Goal: Task Accomplishment & Management: Manage account settings

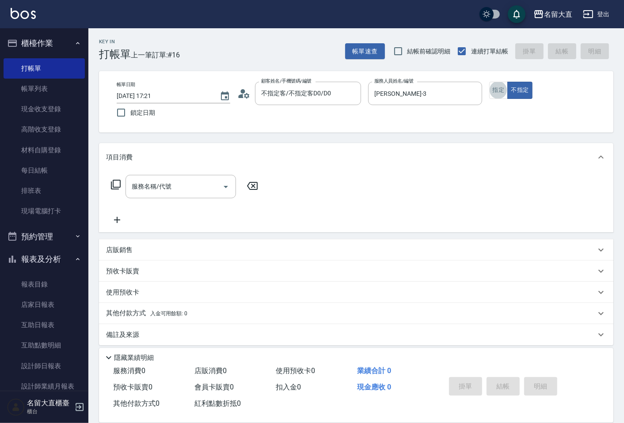
type button "true"
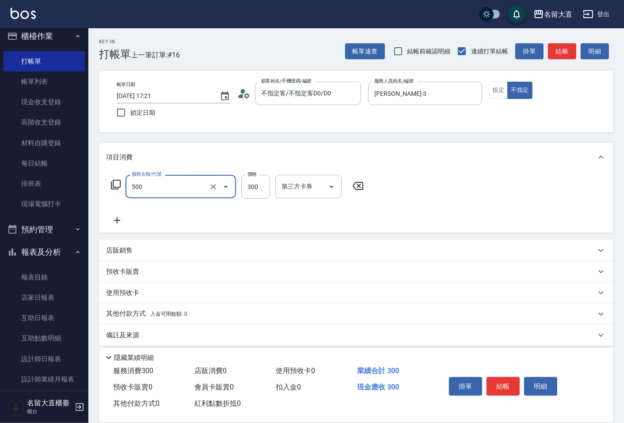
type input "洗髮(500)"
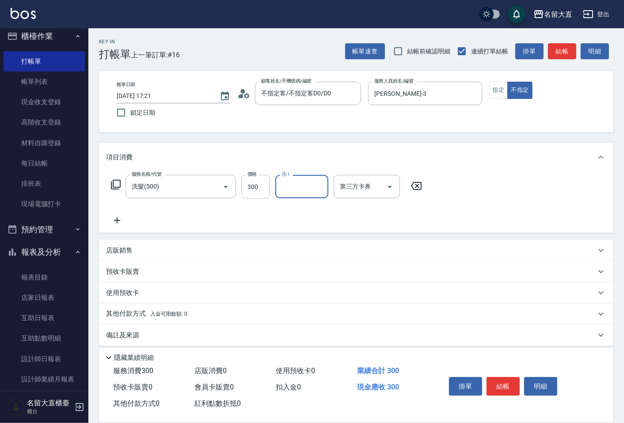
type input "0"
type input "[PERSON_NAME]-16"
drag, startPoint x: 0, startPoint y: 0, endPoint x: 568, endPoint y: 49, distance: 570.5
click at [568, 49] on button "結帳" at bounding box center [562, 51] width 28 height 16
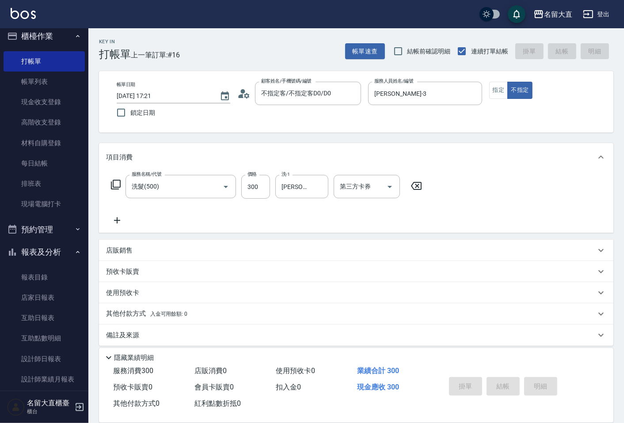
type input "[DATE] 17:53"
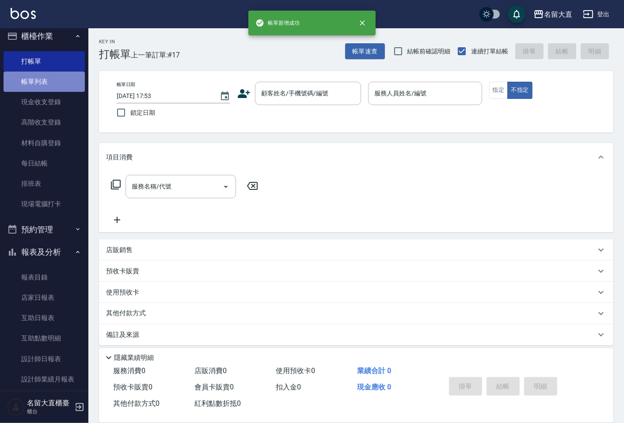
click at [64, 82] on link "帳單列表" at bounding box center [44, 82] width 81 height 20
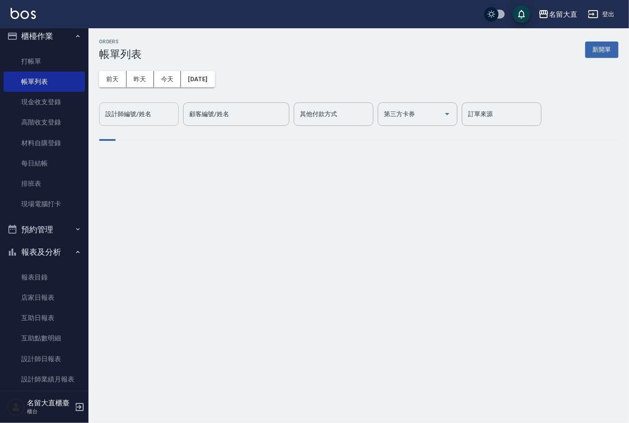
click at [142, 104] on div "設計師編號/姓名" at bounding box center [139, 114] width 80 height 23
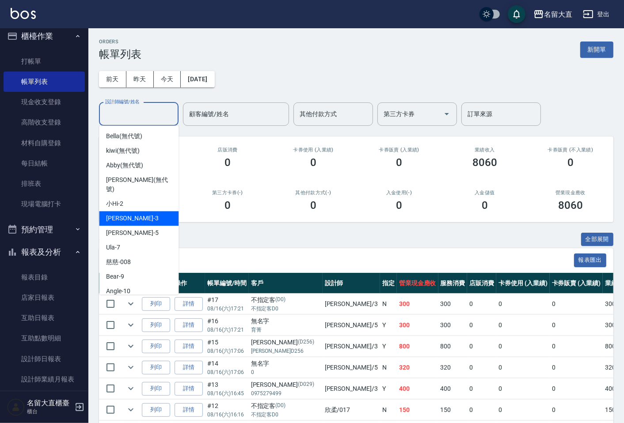
click at [125, 214] on span "[PERSON_NAME]3" at bounding box center [132, 218] width 52 height 9
type input "[PERSON_NAME]-3"
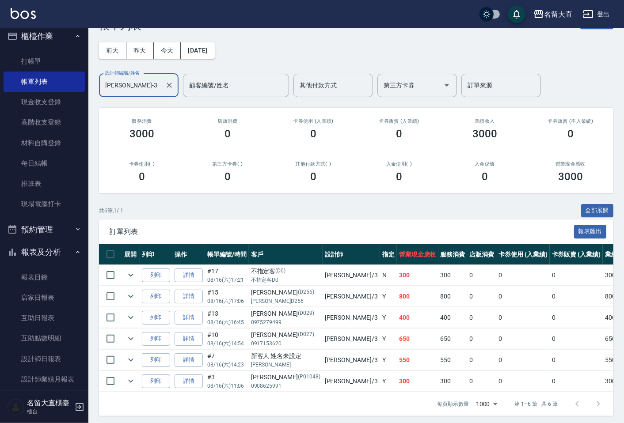
scroll to position [40, 0]
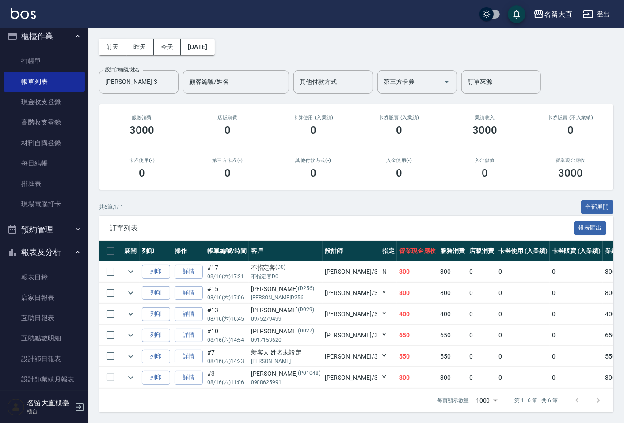
drag, startPoint x: 164, startPoint y: 171, endPoint x: 164, endPoint y: 167, distance: 4.4
click at [164, 167] on div "0" at bounding box center [142, 173] width 65 height 12
click at [41, 60] on link "打帳單" at bounding box center [44, 61] width 81 height 20
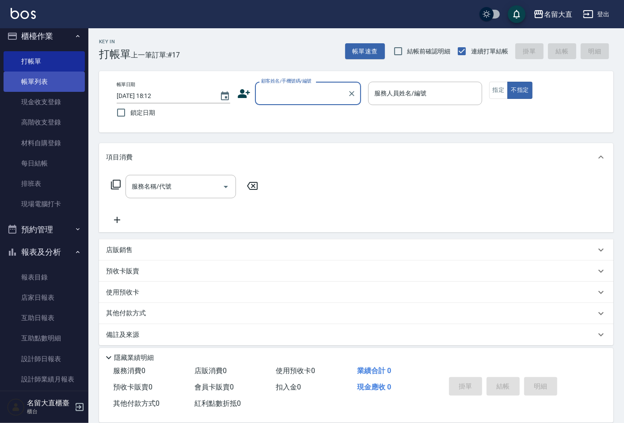
click at [49, 84] on link "帳單列表" at bounding box center [44, 82] width 81 height 20
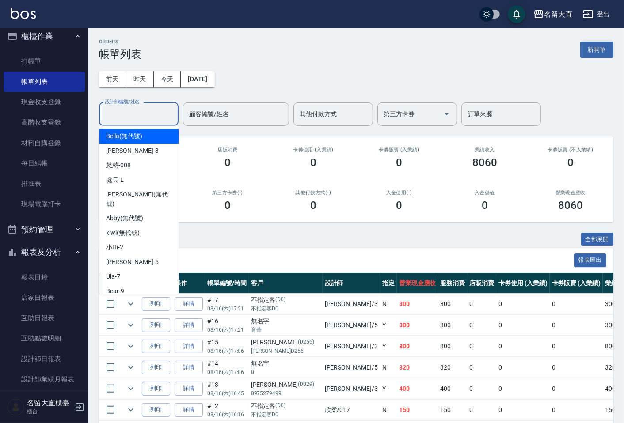
click at [140, 115] on input "設計師編號/姓名" at bounding box center [139, 114] width 72 height 15
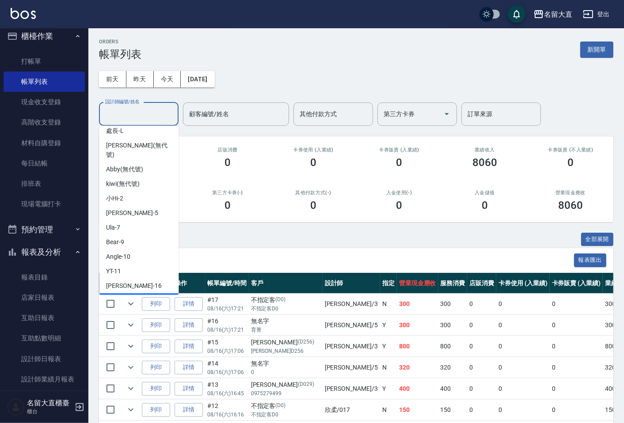
click at [138, 293] on div "欣柔 -017" at bounding box center [139, 300] width 80 height 15
type input "欣柔-017"
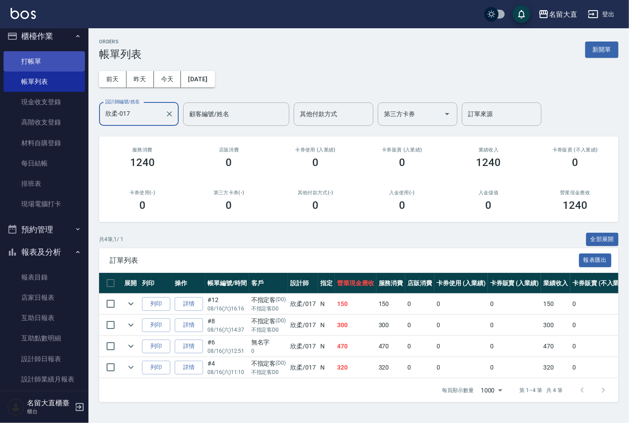
click at [63, 63] on link "打帳單" at bounding box center [44, 61] width 81 height 20
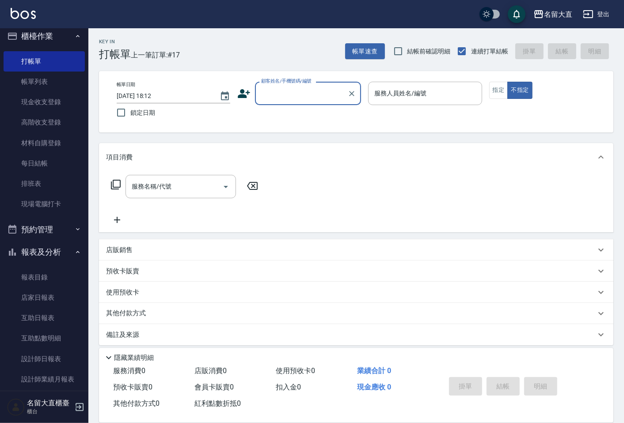
click at [298, 96] on input "顧客姓名/手機號碼/編號" at bounding box center [301, 93] width 85 height 15
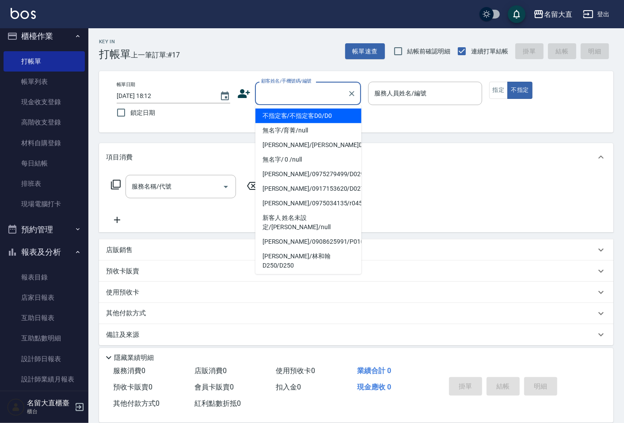
click at [294, 118] on li "不指定客/不指定客D0/D0" at bounding box center [308, 116] width 106 height 15
type input "不指定客/不指定客D0/D0"
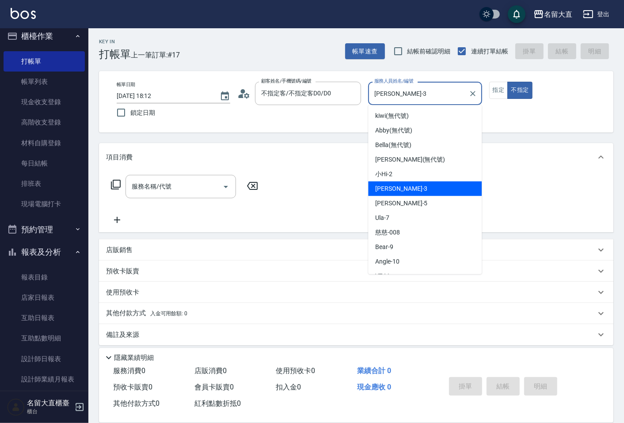
click at [376, 96] on input "[PERSON_NAME]-3" at bounding box center [418, 93] width 92 height 15
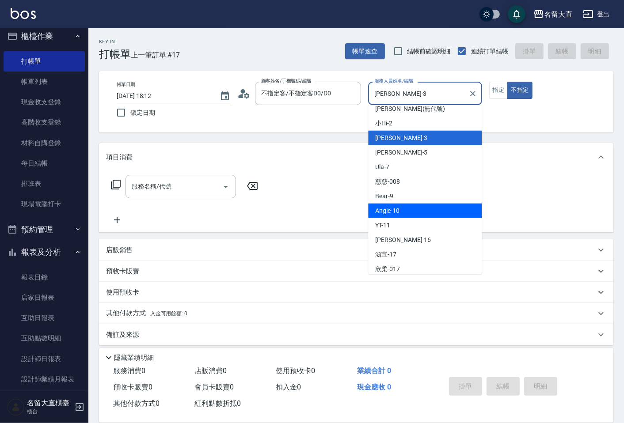
scroll to position [129, 0]
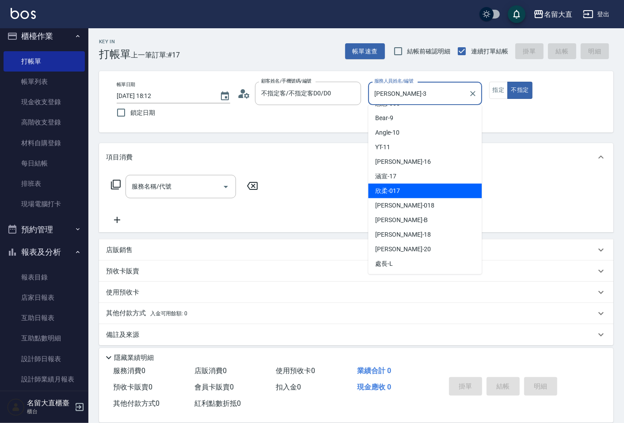
click at [390, 195] on span "欣柔 -017" at bounding box center [387, 191] width 25 height 9
type input "欣柔-017"
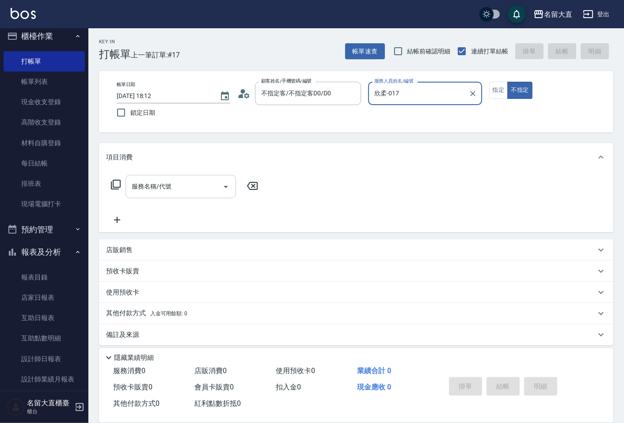
click at [160, 184] on input "服務名稱/代號" at bounding box center [174, 186] width 89 height 15
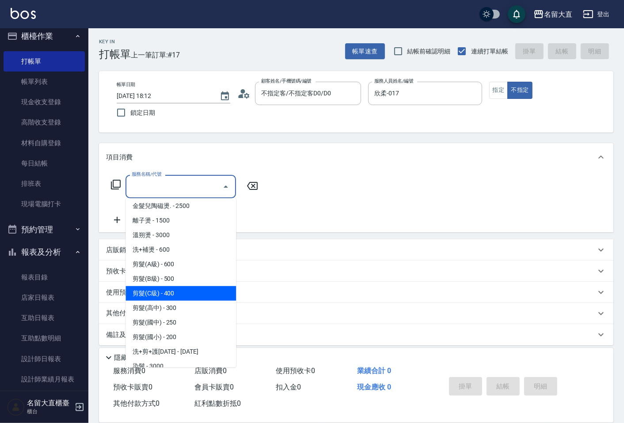
scroll to position [49, 0]
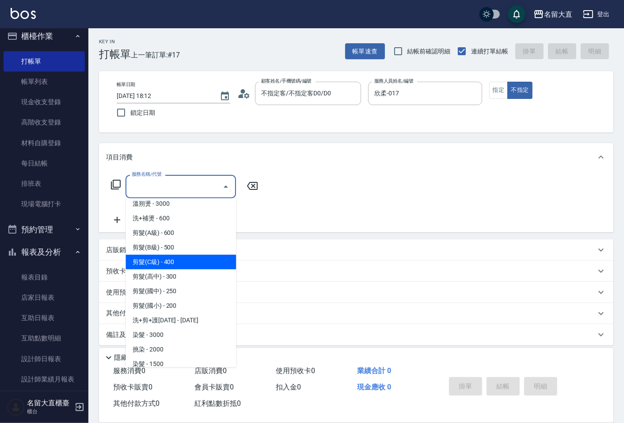
drag, startPoint x: 162, startPoint y: 261, endPoint x: 175, endPoint y: 252, distance: 15.6
click at [162, 260] on span "剪髮(C級) - 400" at bounding box center [181, 262] width 111 height 15
type input "剪髮(C級)(303)"
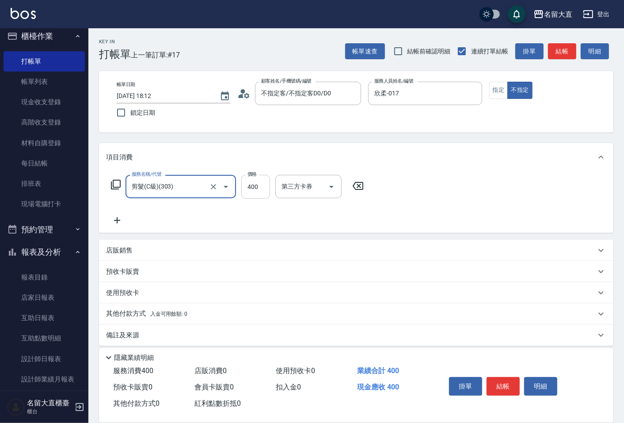
click at [263, 189] on input "400" at bounding box center [255, 187] width 29 height 24
type input "150"
click at [505, 377] on button "結帳" at bounding box center [503, 386] width 33 height 19
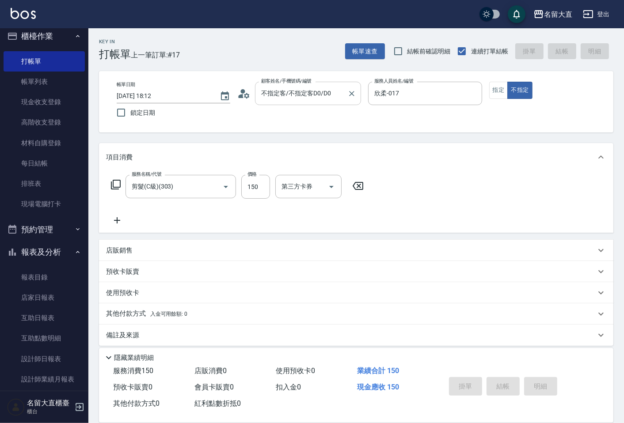
type input "[DATE] 18:13"
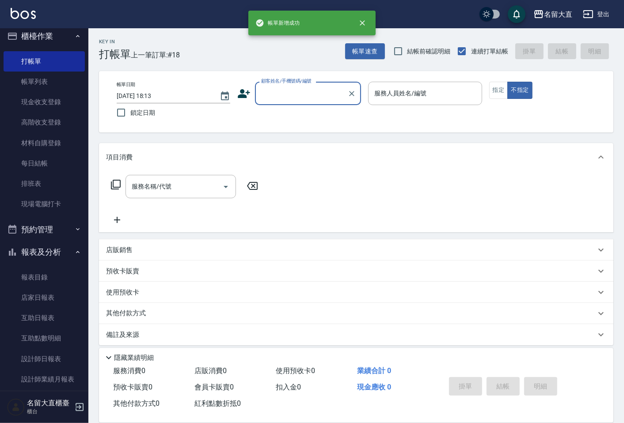
click at [285, 94] on input "顧客姓名/手機號碼/編號" at bounding box center [301, 93] width 85 height 15
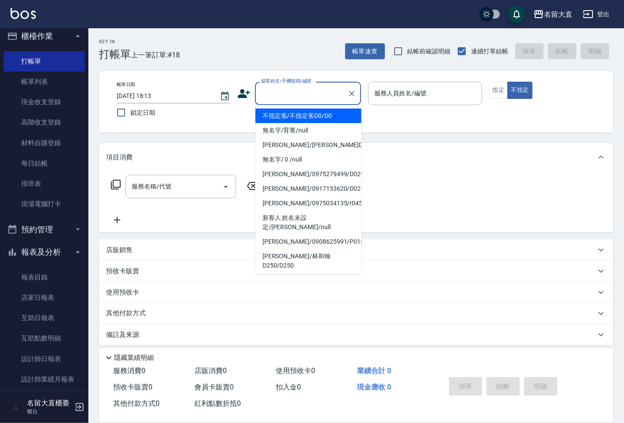
click at [288, 119] on li "不指定客/不指定客D0/D0" at bounding box center [308, 116] width 106 height 15
type input "不指定客/不指定客D0/D0"
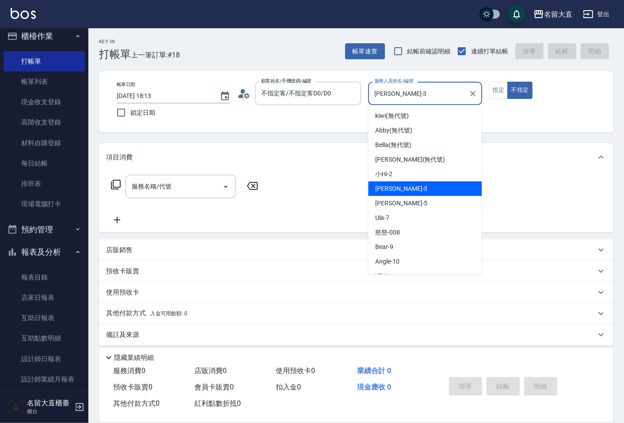
click at [394, 97] on input "[PERSON_NAME]-3" at bounding box center [418, 93] width 92 height 15
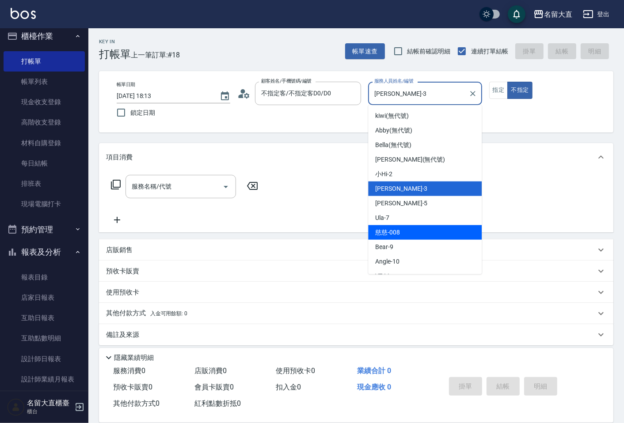
scroll to position [129, 0]
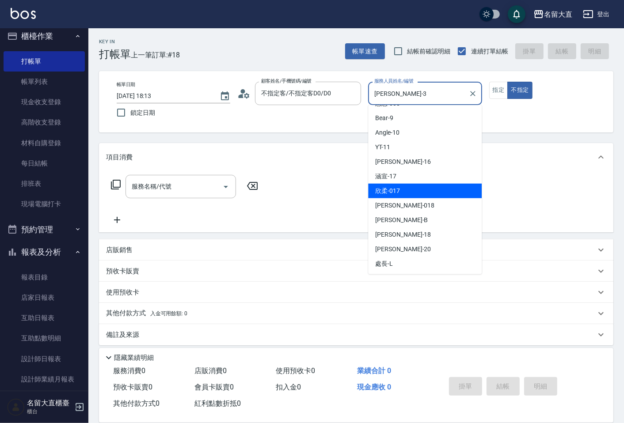
click at [403, 192] on div "欣柔 -017" at bounding box center [425, 191] width 114 height 15
type input "欣柔-017"
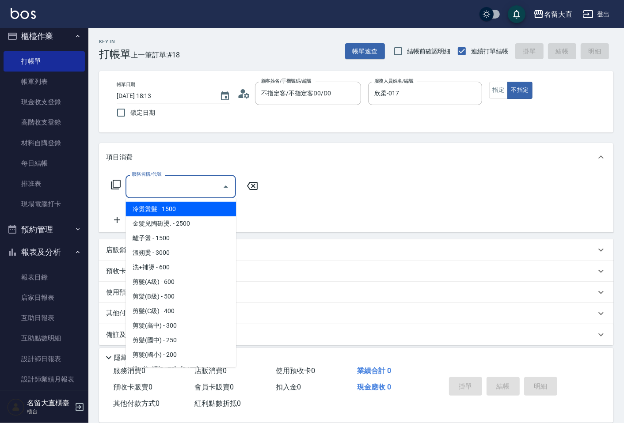
click at [183, 184] on input "服務名稱/代號" at bounding box center [174, 186] width 89 height 15
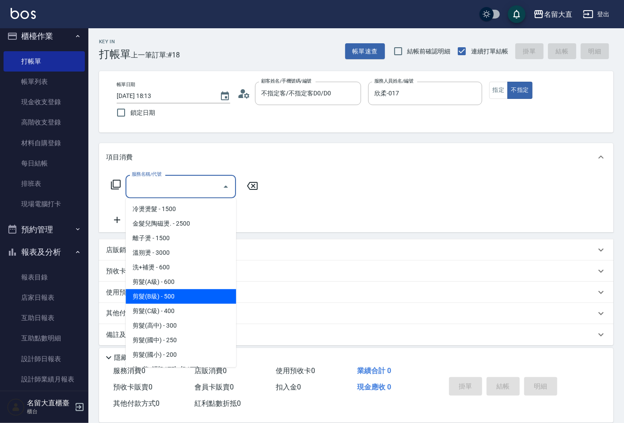
click at [172, 299] on span "剪髮(B級) - 500" at bounding box center [181, 297] width 111 height 15
type input "剪髮(B級)(302)"
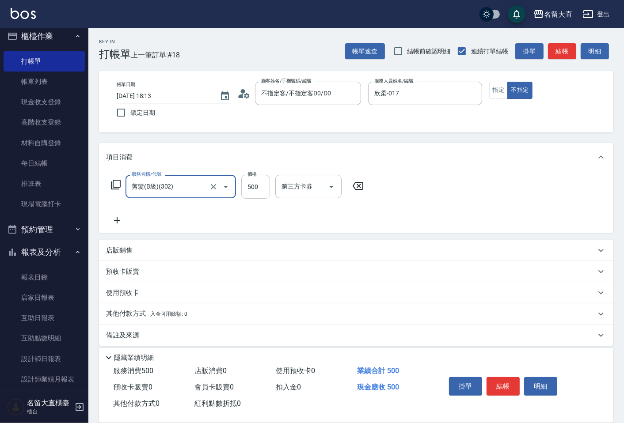
click at [259, 193] on input "500" at bounding box center [255, 187] width 29 height 24
type input "150"
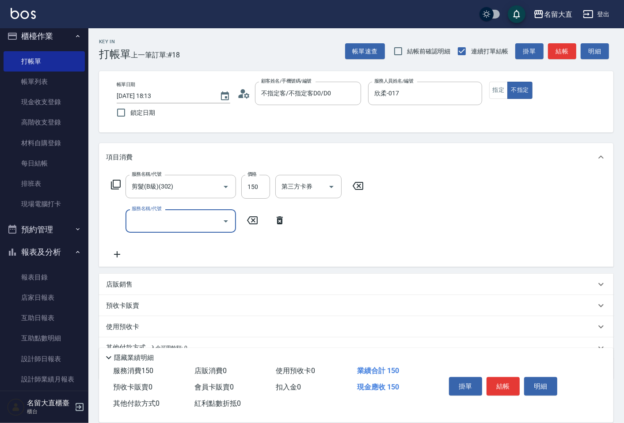
click at [191, 228] on input "服務名稱/代號" at bounding box center [174, 220] width 89 height 15
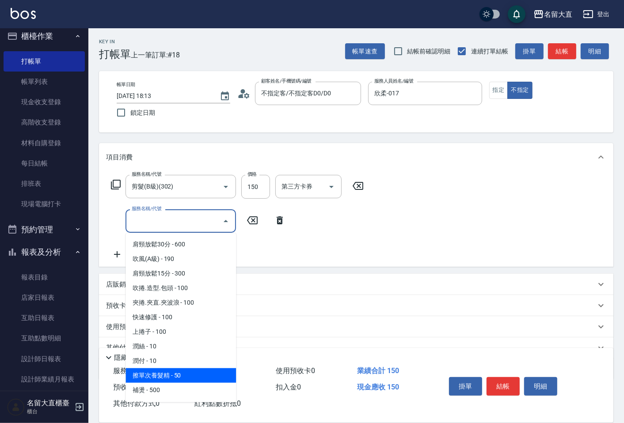
scroll to position [785, 0]
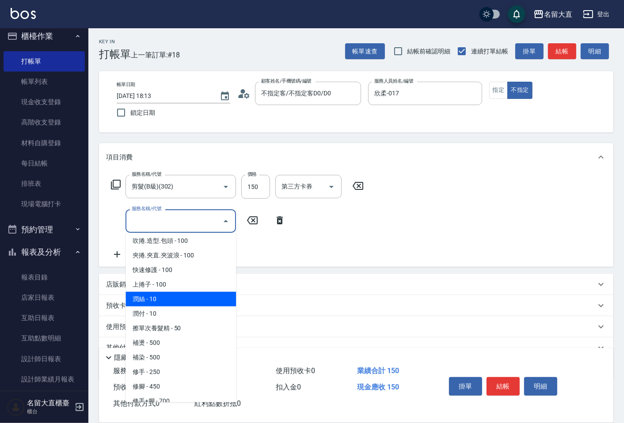
click at [152, 292] on span "潤絲 - 10" at bounding box center [181, 299] width 111 height 15
type input "潤絲(802)"
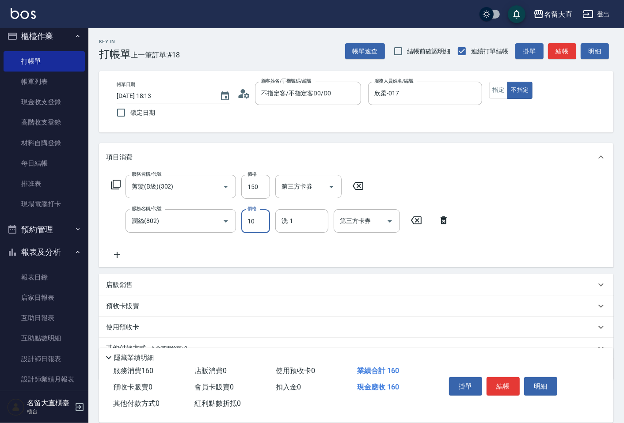
click at [263, 220] on input "10" at bounding box center [255, 222] width 29 height 24
type input "20"
click at [114, 257] on icon at bounding box center [117, 255] width 22 height 11
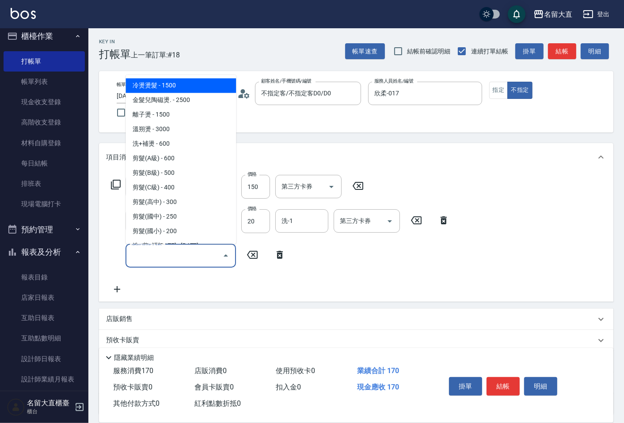
click at [172, 253] on input "服務名稱/代號" at bounding box center [174, 255] width 89 height 15
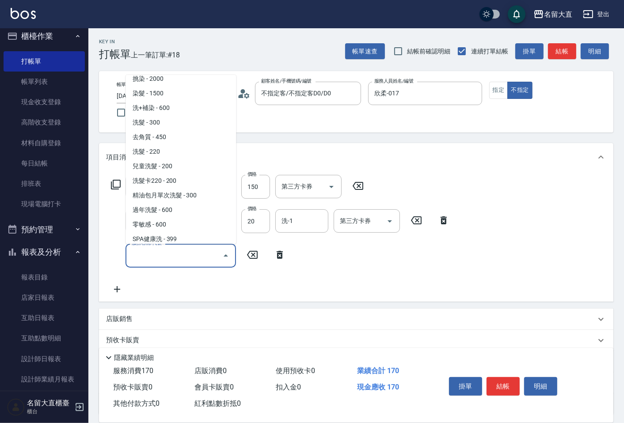
scroll to position [147, 0]
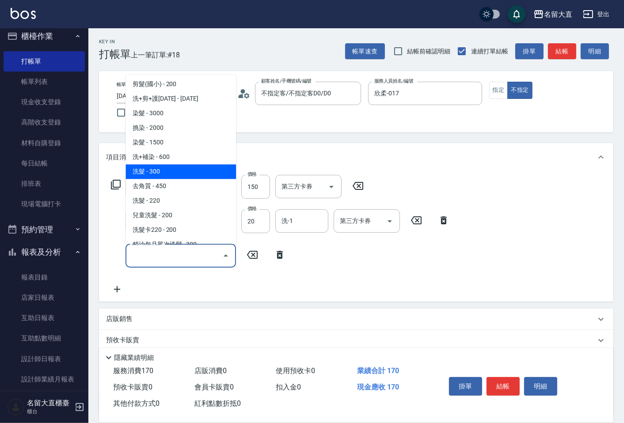
click at [163, 170] on span "洗髮 - 300" at bounding box center [181, 171] width 111 height 15
type input "洗髮(500)"
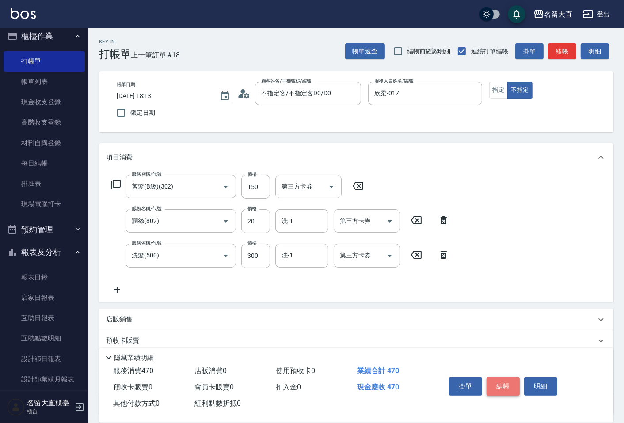
click at [513, 379] on button "結帳" at bounding box center [503, 386] width 33 height 19
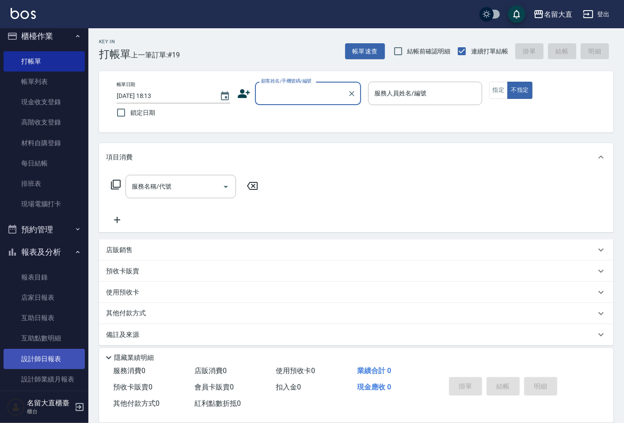
click at [58, 352] on link "設計師日報表" at bounding box center [44, 359] width 81 height 20
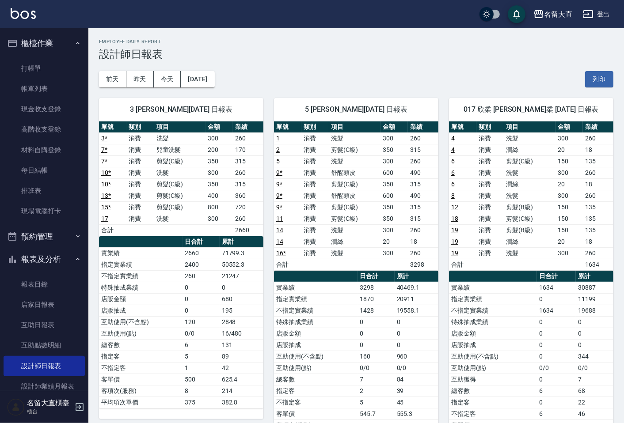
click at [56, 57] on ul "打帳單 帳單列表 現金收支登錄 高階收支登錄 材料自購登錄 每日結帳 排班表 現場電腦打卡" at bounding box center [44, 140] width 81 height 171
click at [56, 63] on link "打帳單" at bounding box center [44, 68] width 81 height 20
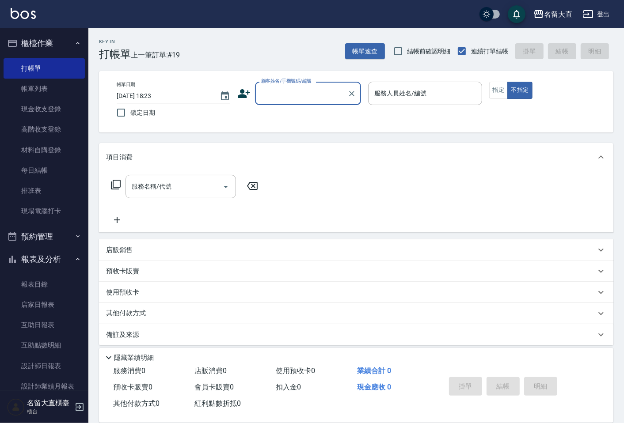
click at [284, 95] on input "顧客姓名/手機號碼/編號" at bounding box center [301, 93] width 85 height 15
type input "新客人 姓名未設定/D00/null"
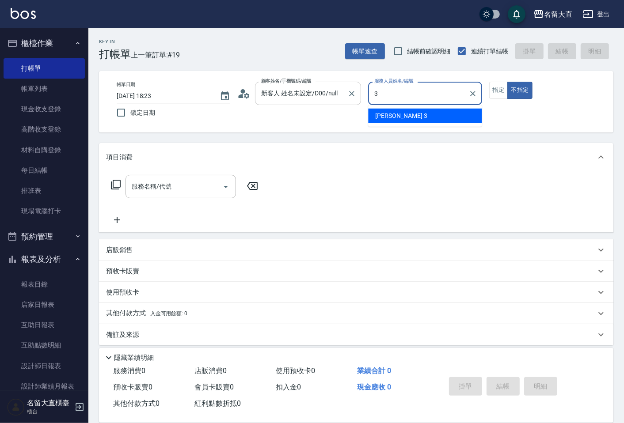
type input "[PERSON_NAME]-3"
type button "false"
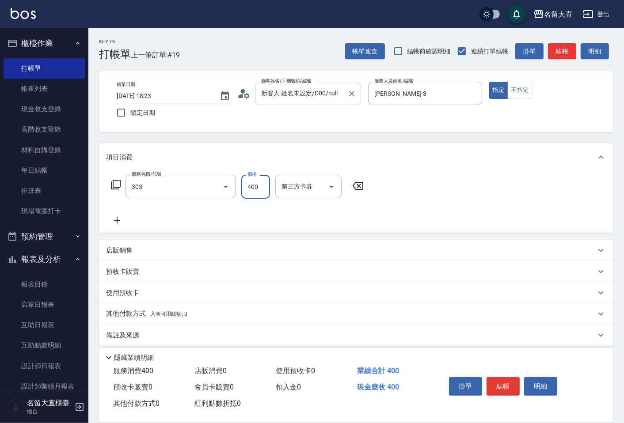
type input "剪髮(C級)(303)"
type input "300"
click at [513, 387] on button "結帳" at bounding box center [503, 386] width 33 height 19
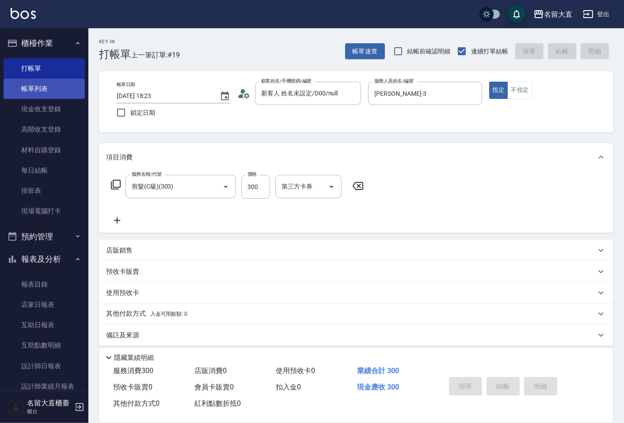
type input "[DATE] 18:55"
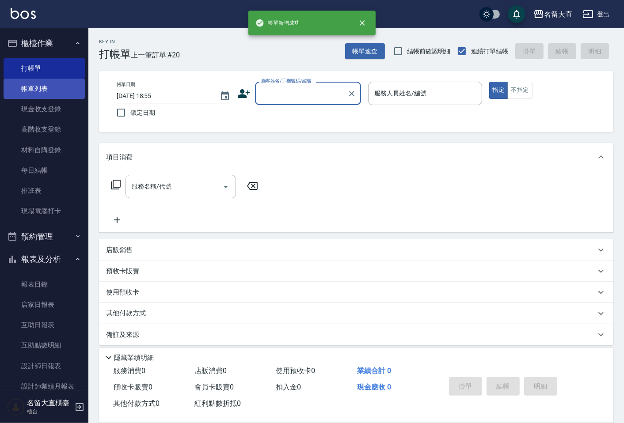
click at [42, 90] on link "帳單列表" at bounding box center [44, 89] width 81 height 20
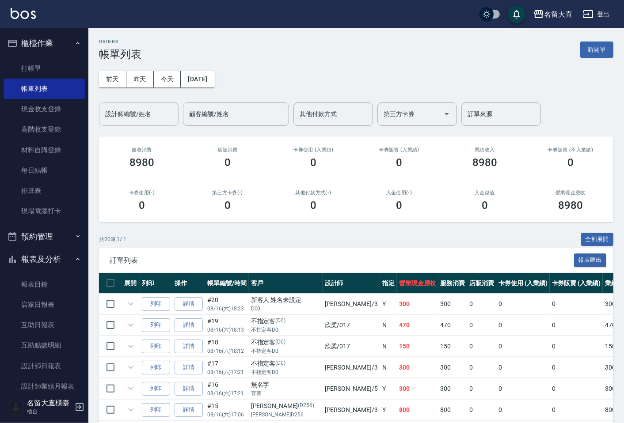
click at [127, 123] on div "設計師編號/姓名" at bounding box center [139, 114] width 80 height 23
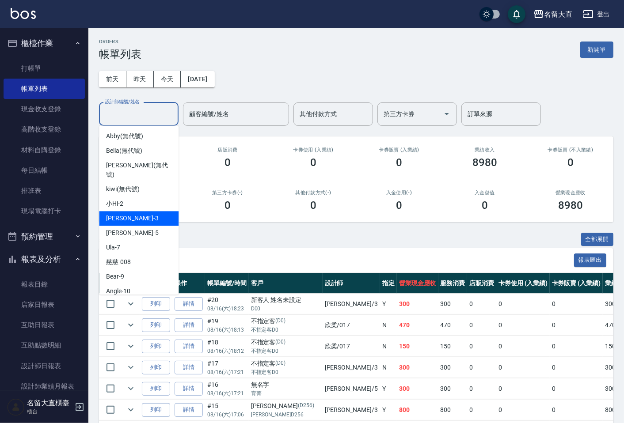
click at [136, 213] on div "[PERSON_NAME]3" at bounding box center [139, 218] width 80 height 15
type input "[PERSON_NAME]-3"
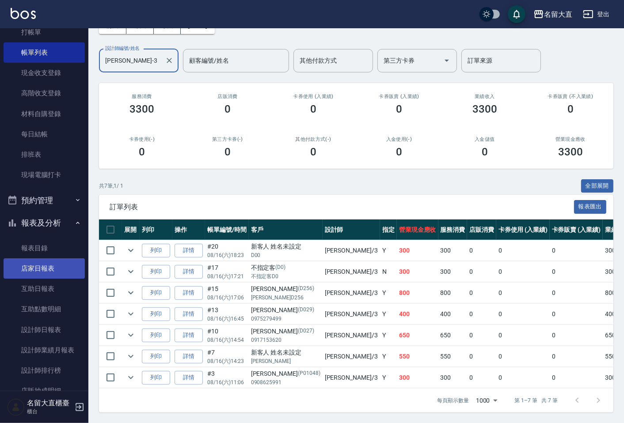
scroll to position [98, 0]
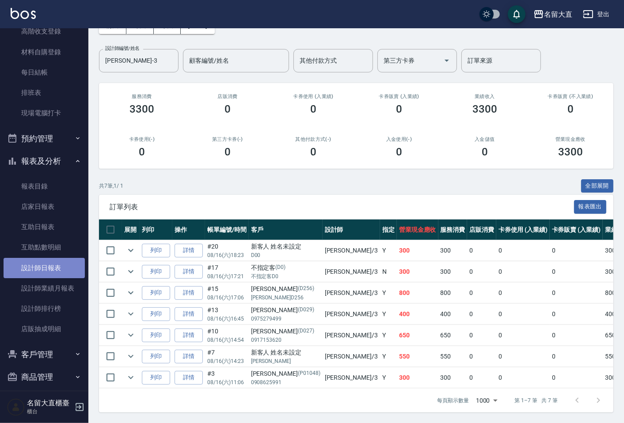
click at [54, 271] on link "設計師日報表" at bounding box center [44, 268] width 81 height 20
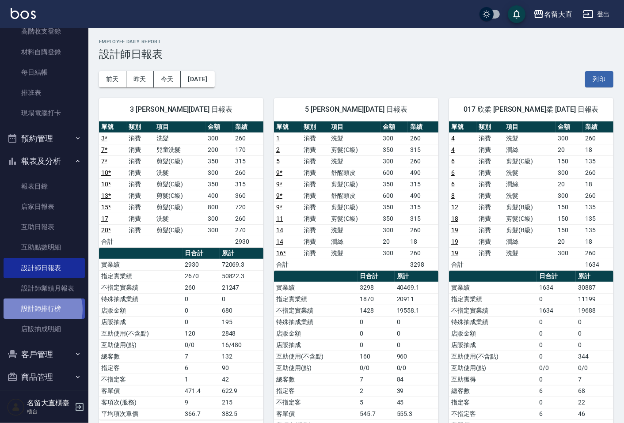
click at [41, 310] on link "設計師排行榜" at bounding box center [44, 309] width 81 height 20
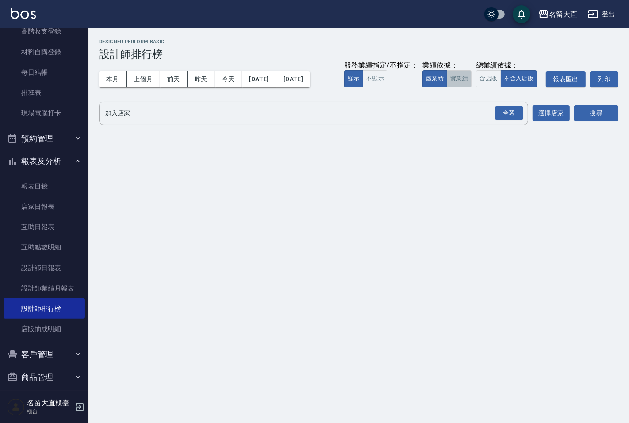
click at [467, 81] on button "實業績" at bounding box center [458, 78] width 25 height 17
click at [510, 111] on div "全選" at bounding box center [509, 114] width 28 height 14
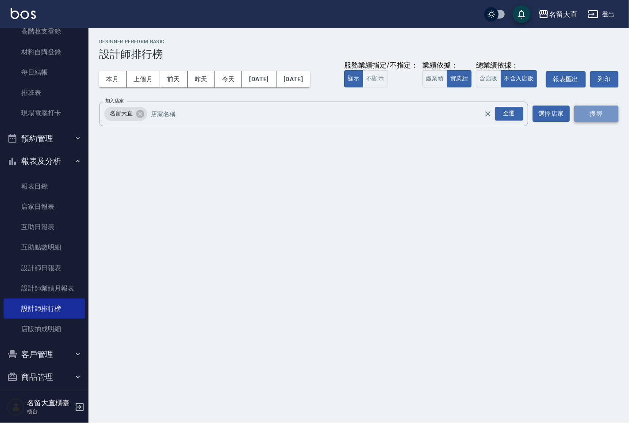
click at [594, 114] on button "搜尋" at bounding box center [596, 114] width 44 height 16
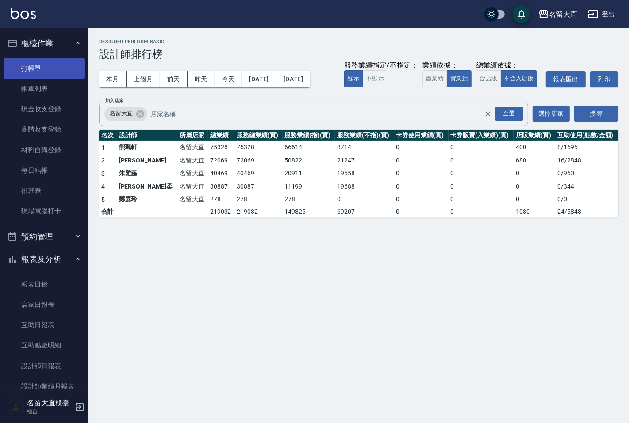
click at [42, 72] on link "打帳單" at bounding box center [44, 68] width 81 height 20
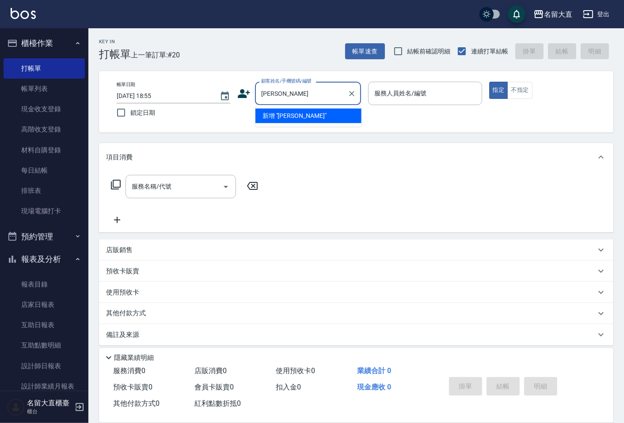
type input "王"
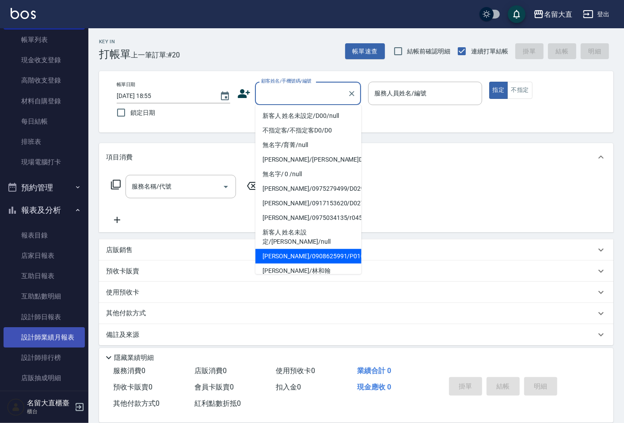
scroll to position [105, 0]
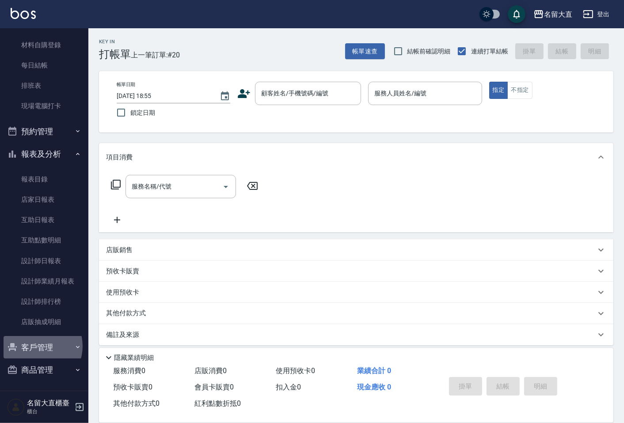
click at [35, 346] on button "客戶管理" at bounding box center [44, 347] width 81 height 23
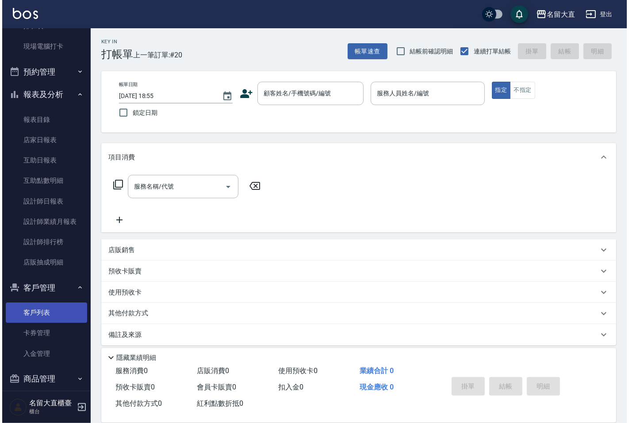
scroll to position [169, 0]
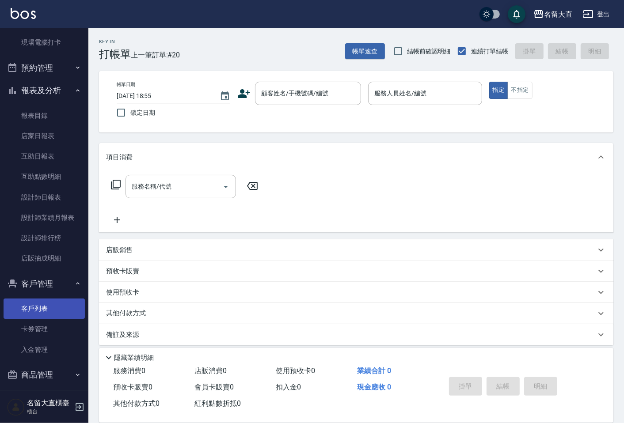
click at [45, 304] on link "客戶列表" at bounding box center [44, 309] width 81 height 20
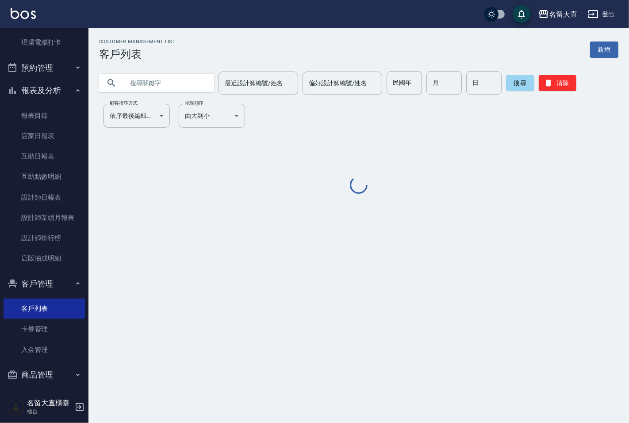
click at [164, 76] on input "text" at bounding box center [165, 83] width 83 height 24
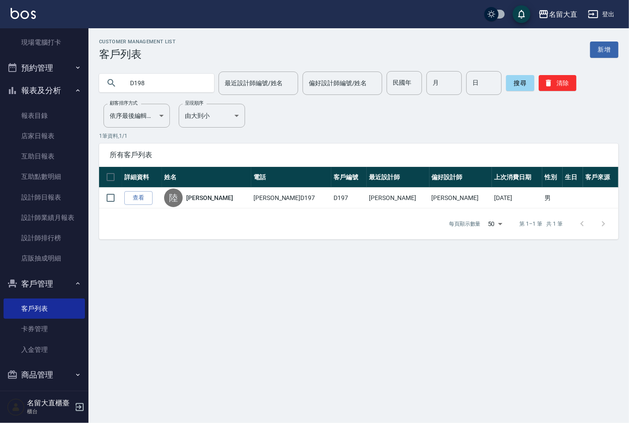
type input "D198"
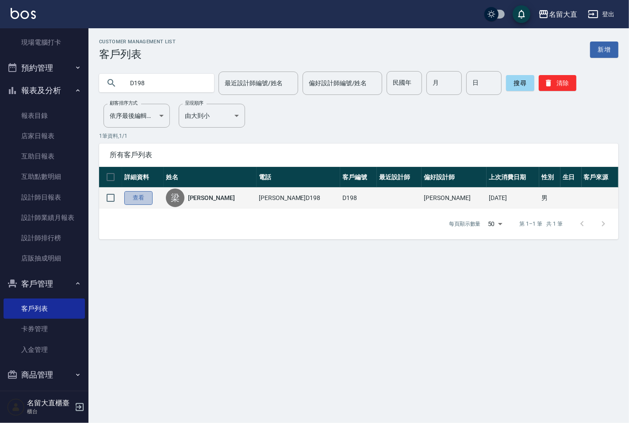
click at [149, 199] on link "查看" at bounding box center [138, 198] width 28 height 14
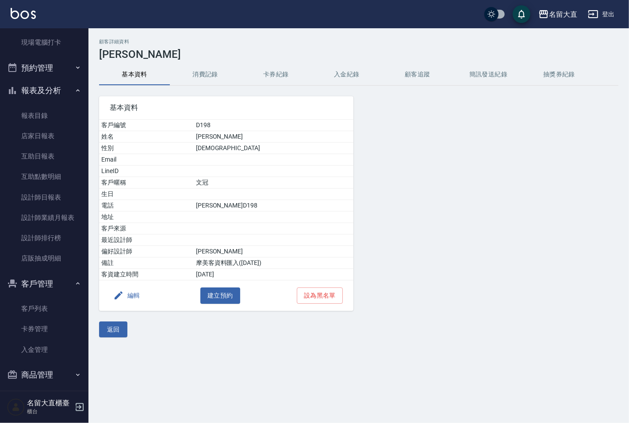
click at [124, 300] on button "編輯" at bounding box center [127, 296] width 34 height 16
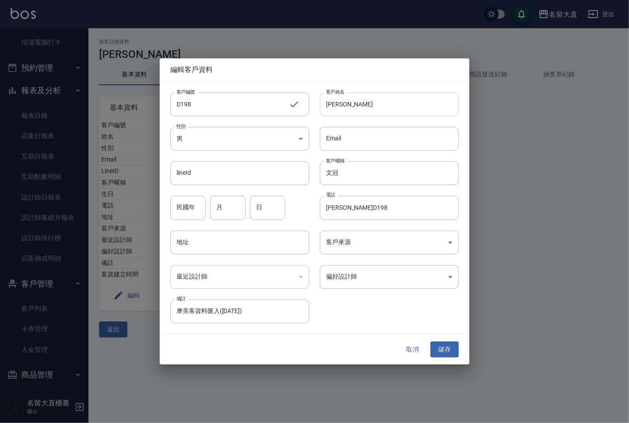
click at [377, 107] on input "[PERSON_NAME]" at bounding box center [389, 104] width 139 height 24
type input "[PERSON_NAME]"
click at [348, 178] on input "文冠" at bounding box center [389, 174] width 139 height 24
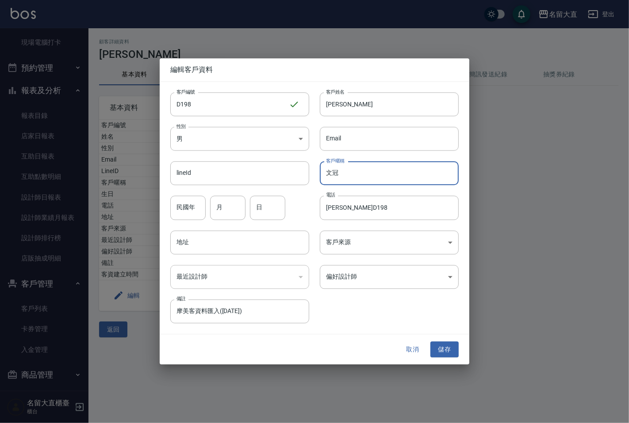
click at [348, 178] on input "文冠" at bounding box center [389, 174] width 139 height 24
type input "啟綱"
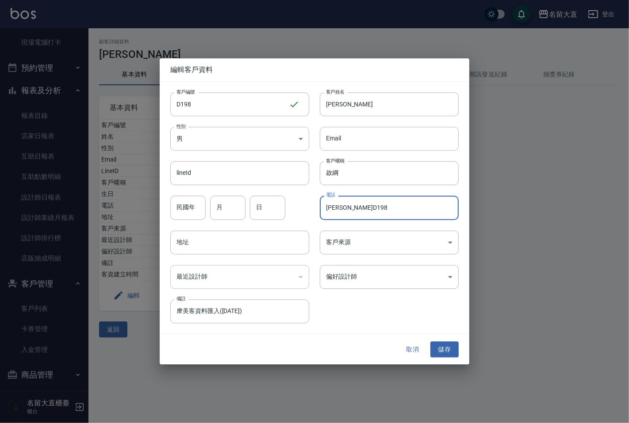
click at [355, 208] on input "[PERSON_NAME]D198" at bounding box center [389, 208] width 139 height 24
type input "0912255586"
click at [444, 347] on button "儲存" at bounding box center [444, 350] width 28 height 16
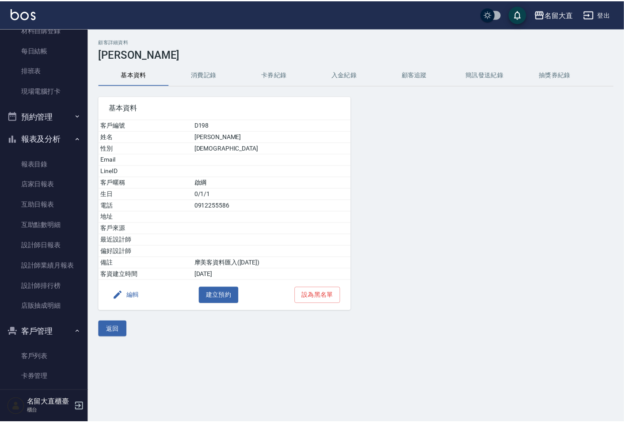
scroll to position [21, 0]
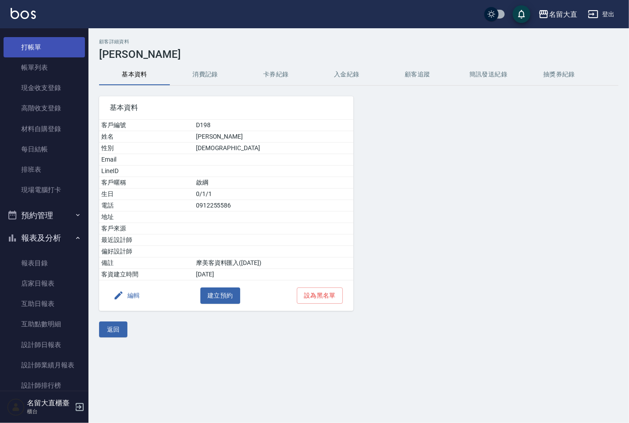
click at [25, 52] on link "打帳單" at bounding box center [44, 47] width 81 height 20
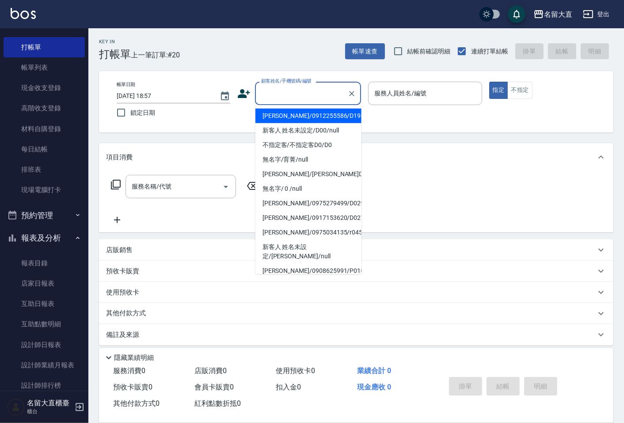
click at [278, 96] on input "顧客姓名/手機號碼/編號" at bounding box center [301, 93] width 85 height 15
click at [295, 115] on li "[PERSON_NAME]/0912255586/D198" at bounding box center [308, 116] width 106 height 15
type input "[PERSON_NAME]/0912255586/D198"
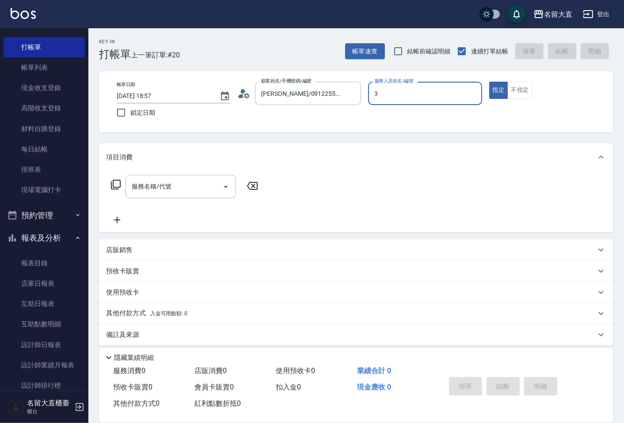
type input "[PERSON_NAME]-3"
type button "true"
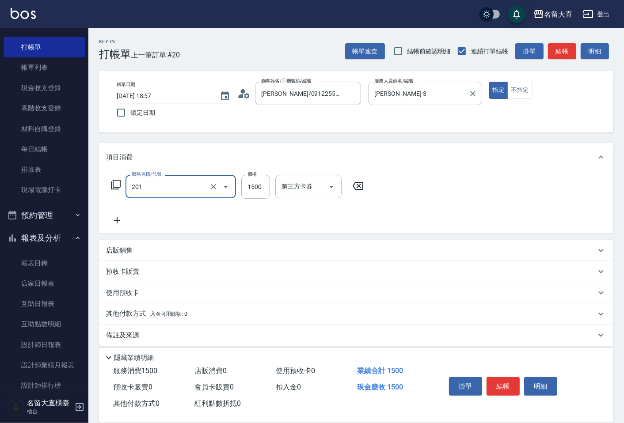
type input "冷燙燙髮(201)"
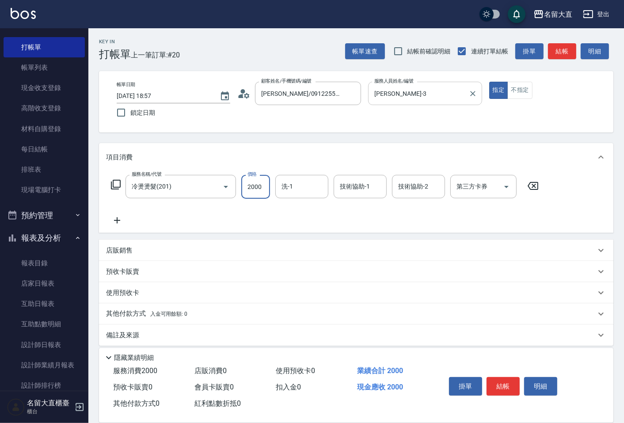
type input "2000"
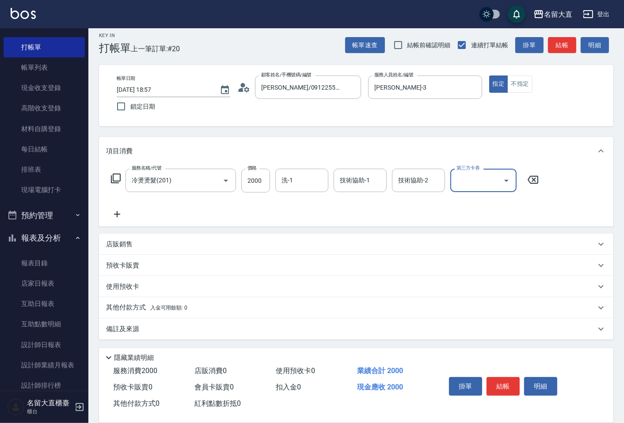
click at [116, 325] on p "備註及來源" at bounding box center [122, 329] width 33 height 9
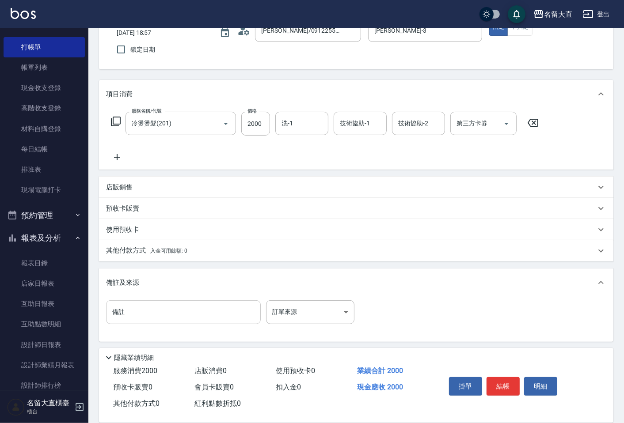
scroll to position [64, 0]
click at [122, 306] on input "備註" at bounding box center [183, 312] width 155 height 24
type input "爭"
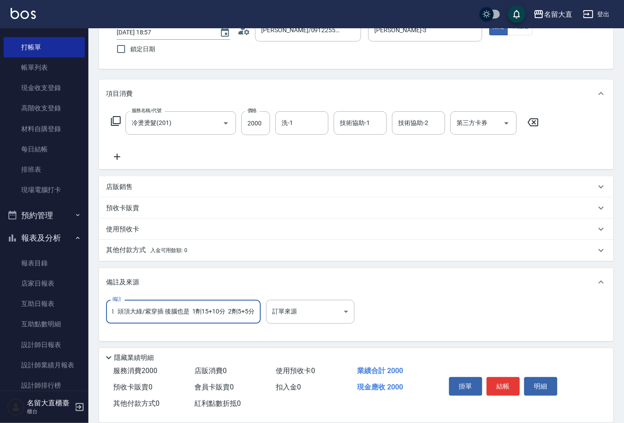
scroll to position [0, 52]
type input "中分 側中線前大綠 大綠/紫穿插 後腦也是 1劑15+10分 2劑5+5分"
click at [514, 381] on button "結帳" at bounding box center [503, 386] width 33 height 19
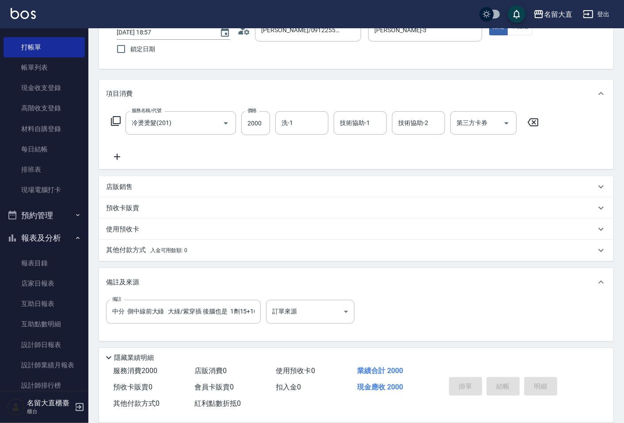
type input "[DATE] 18:59"
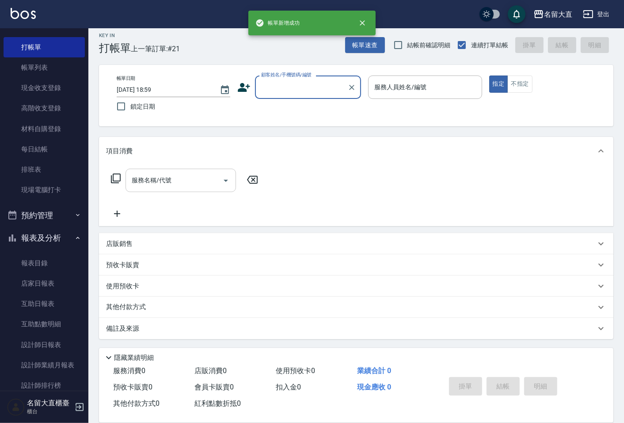
scroll to position [6, 0]
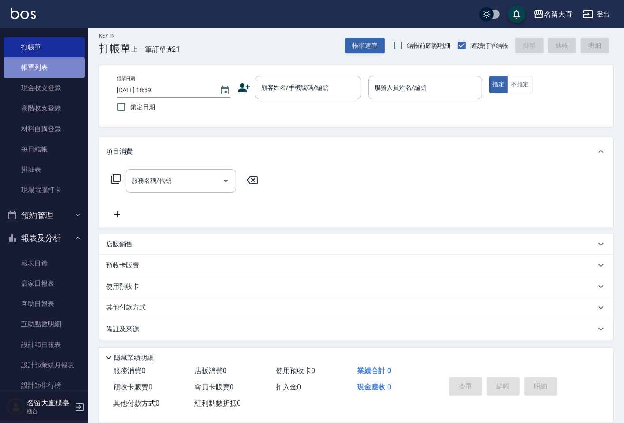
click at [53, 69] on link "帳單列表" at bounding box center [44, 67] width 81 height 20
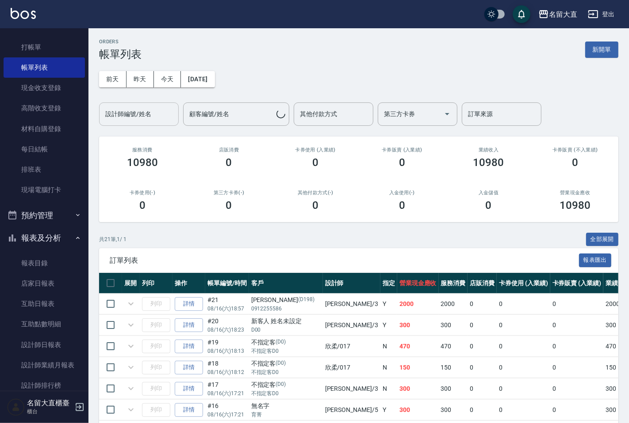
click at [141, 114] on input "設計師編號/姓名" at bounding box center [139, 114] width 72 height 15
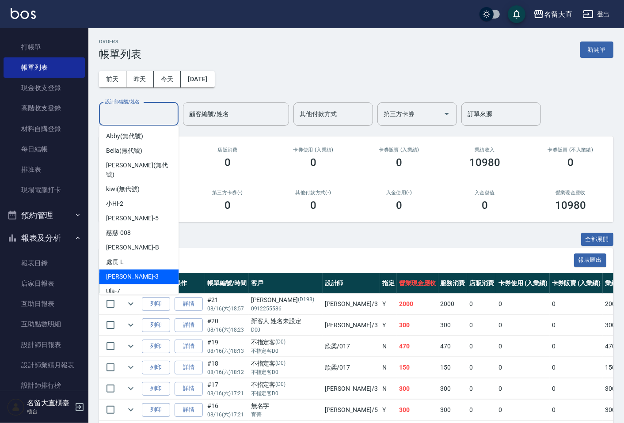
click at [118, 272] on span "[PERSON_NAME]3" at bounding box center [132, 276] width 52 height 9
type input "[PERSON_NAME]-3"
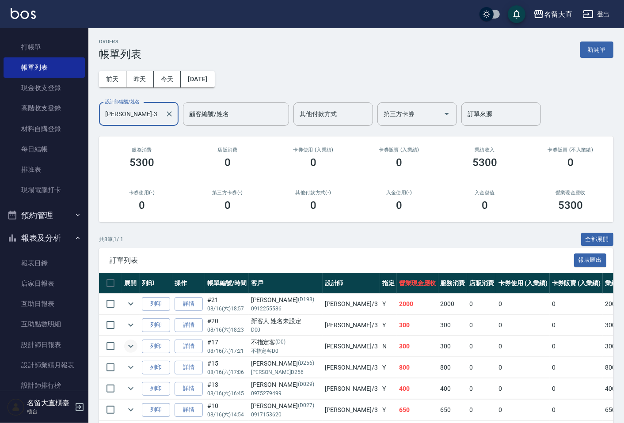
click at [130, 350] on icon "expand row" at bounding box center [131, 346] width 11 height 11
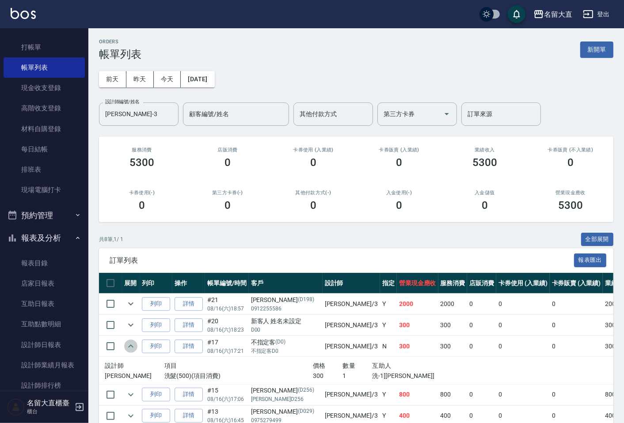
click at [130, 350] on icon "expand row" at bounding box center [131, 346] width 11 height 11
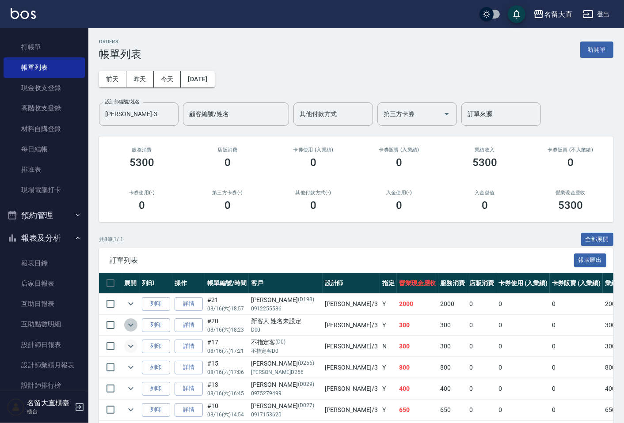
click at [127, 326] on icon "expand row" at bounding box center [131, 325] width 11 height 11
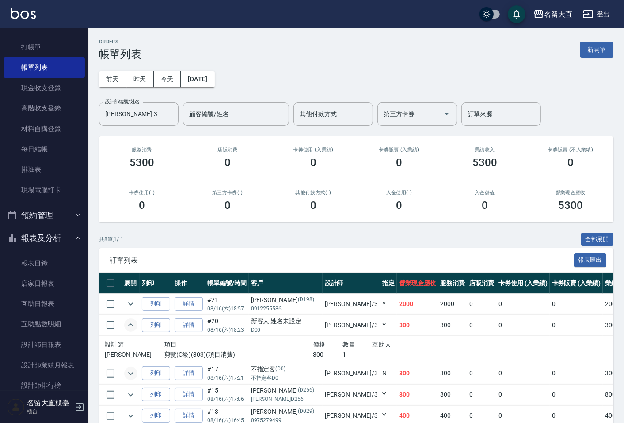
click at [127, 326] on icon "expand row" at bounding box center [131, 325] width 11 height 11
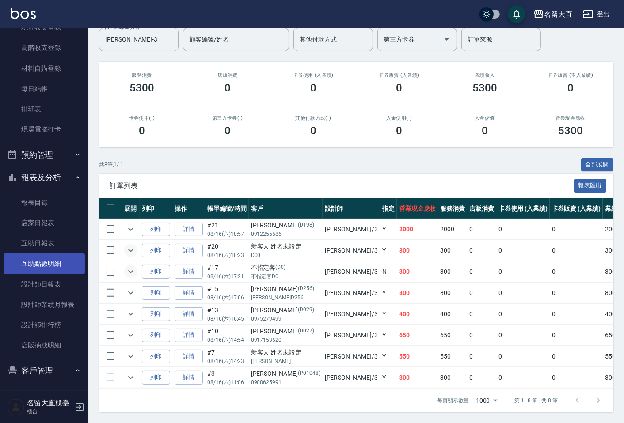
scroll to position [169, 0]
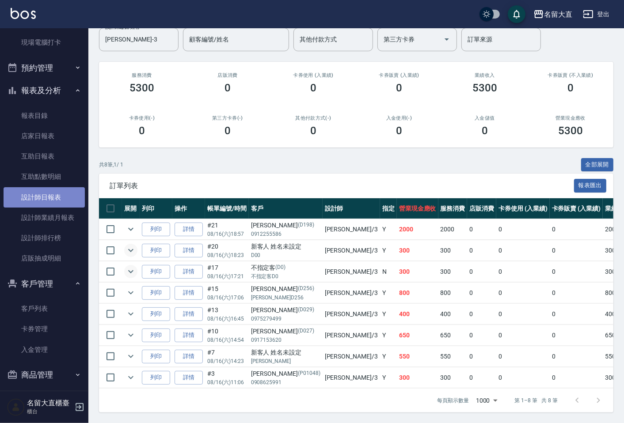
click at [54, 194] on link "設計師日報表" at bounding box center [44, 197] width 81 height 20
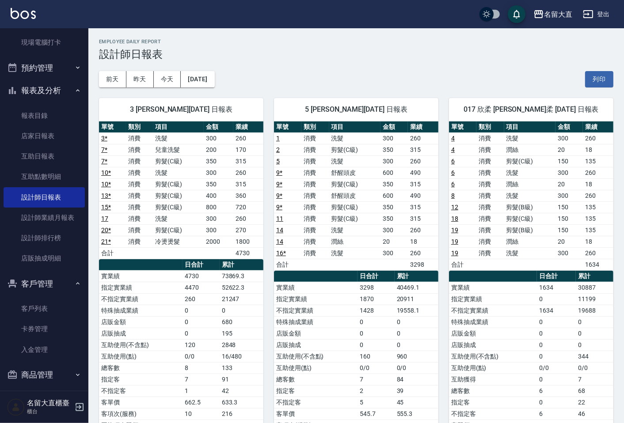
click at [302, 40] on h2 "Employee Daily Report" at bounding box center [356, 42] width 515 height 6
